Goal: Navigation & Orientation: Go to known website

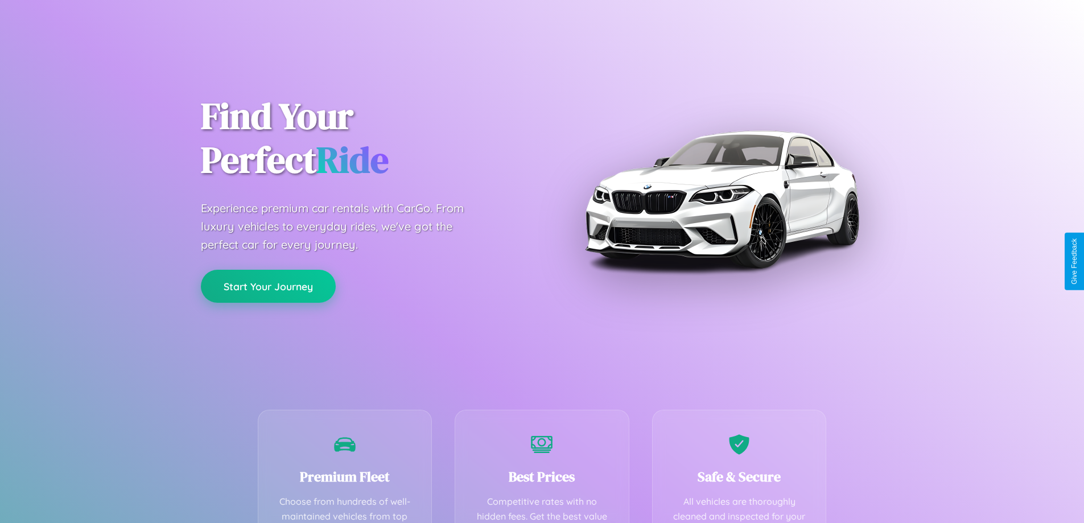
click at [268, 286] on button "Start Your Journey" at bounding box center [268, 286] width 135 height 33
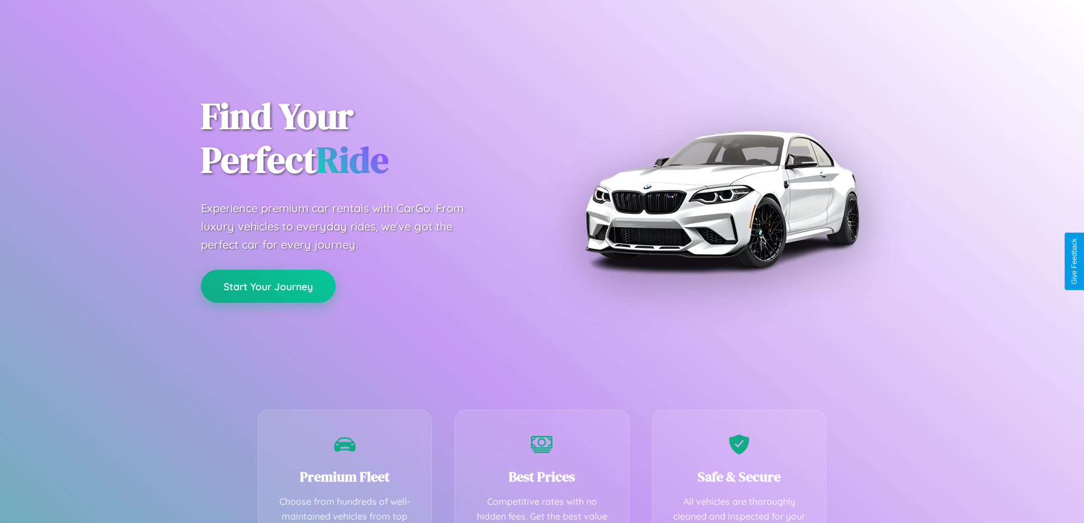
click at [268, 286] on button "Start Your Journey" at bounding box center [268, 286] width 135 height 33
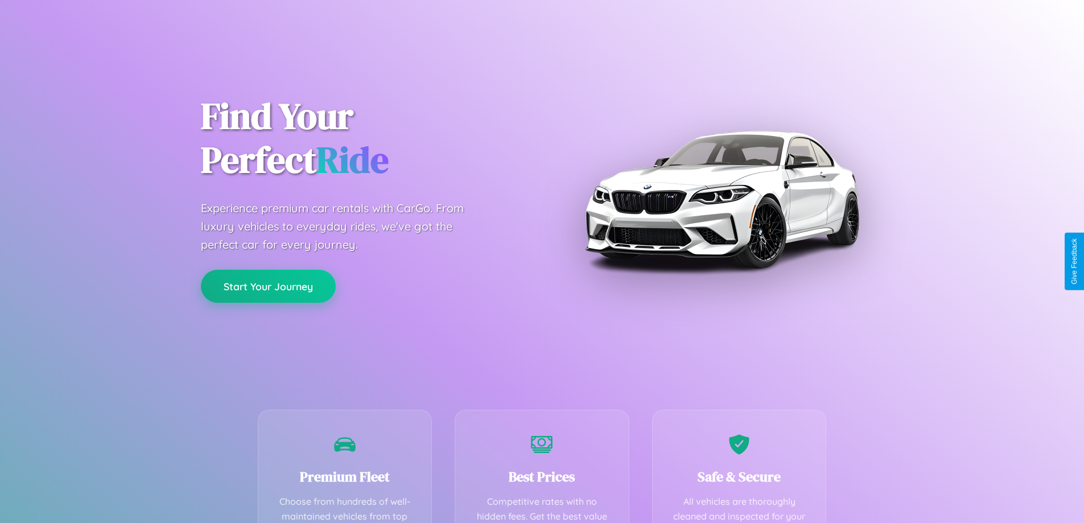
click at [268, 286] on button "Start Your Journey" at bounding box center [268, 286] width 135 height 33
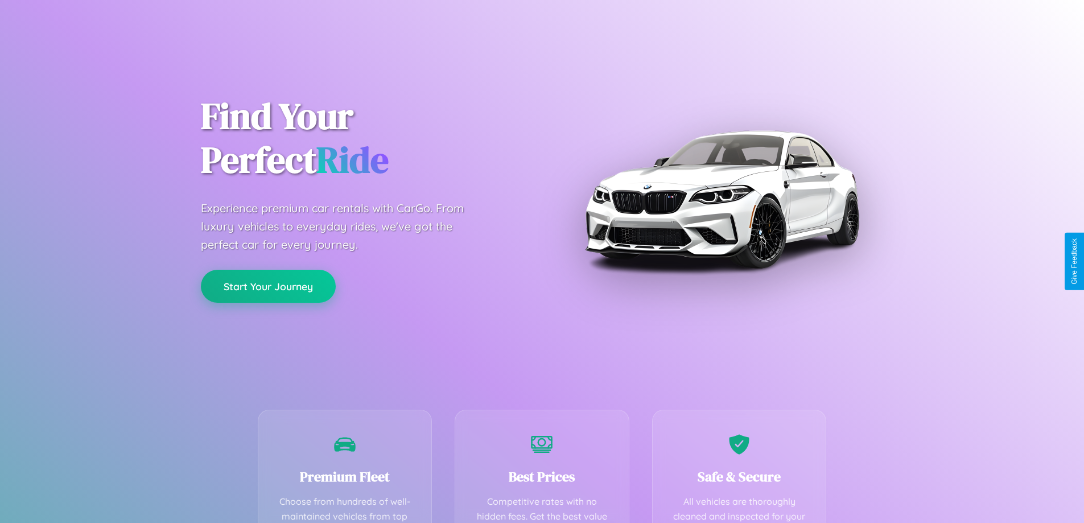
click at [268, 286] on button "Start Your Journey" at bounding box center [268, 286] width 135 height 33
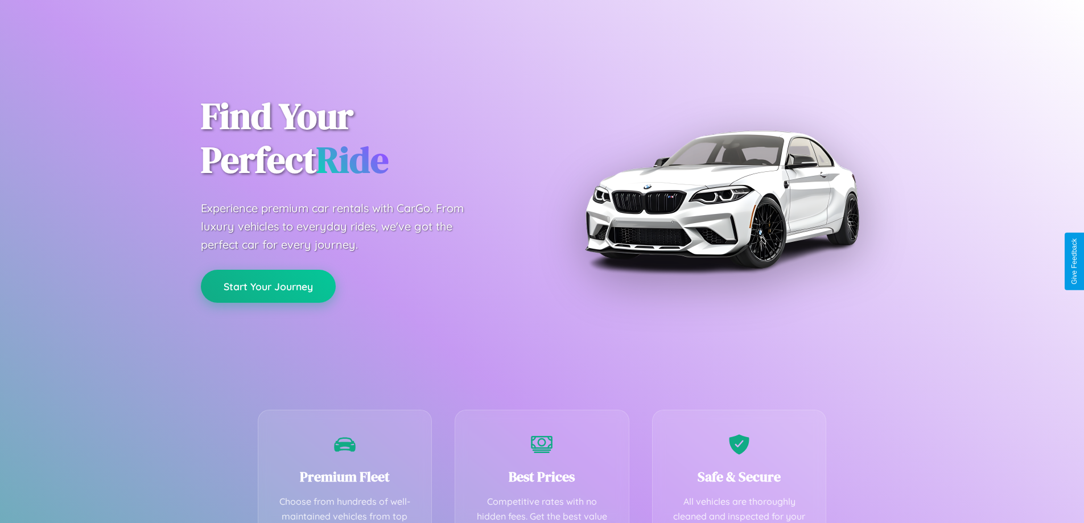
click at [268, 286] on button "Start Your Journey" at bounding box center [268, 286] width 135 height 33
